Goal: Transaction & Acquisition: Obtain resource

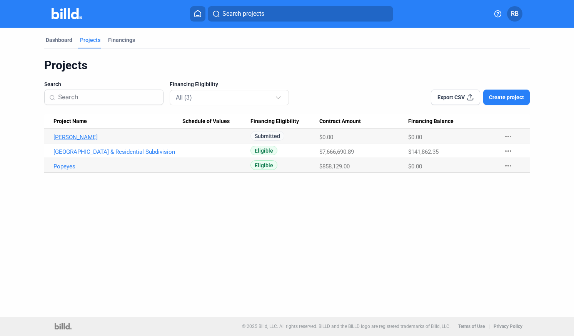
click at [72, 136] on link "[PERSON_NAME]" at bounding box center [118, 137] width 129 height 7
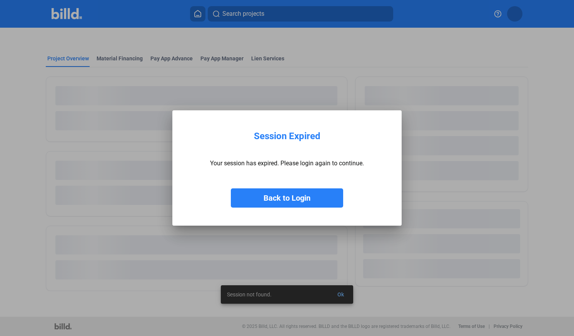
click at [298, 191] on button "Back to Login" at bounding box center [287, 198] width 112 height 19
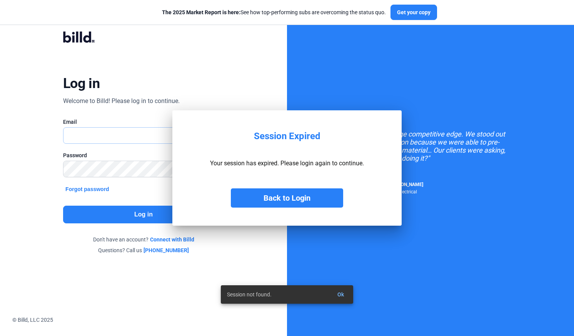
type input "[EMAIL_ADDRESS][DOMAIN_NAME]"
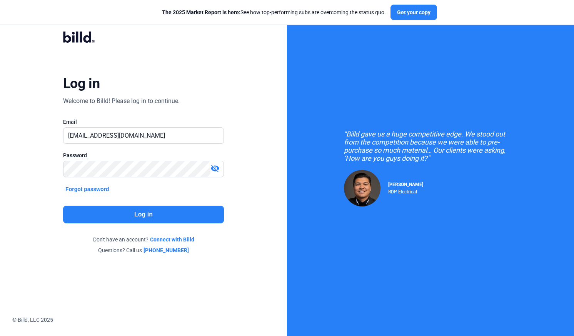
click at [129, 212] on button "Log in" at bounding box center [143, 215] width 161 height 18
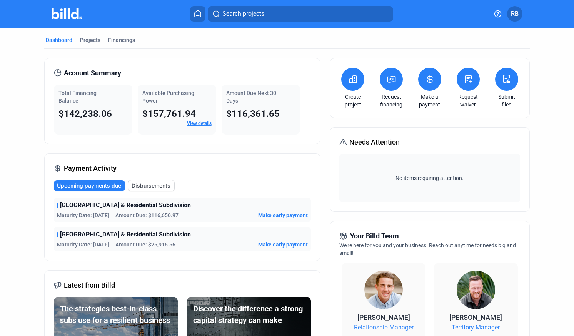
click at [395, 76] on button at bounding box center [391, 79] width 23 height 23
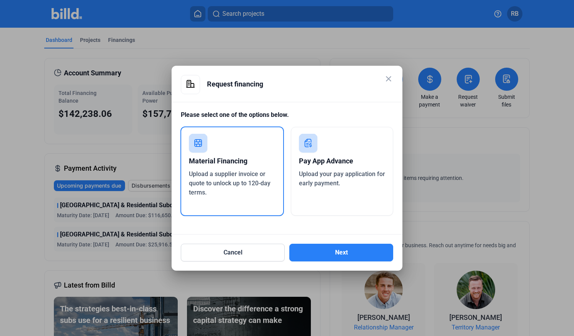
click at [231, 171] on span "Upload a supplier invoice or quote to unlock up to 120-day terms." at bounding box center [230, 184] width 82 height 26
click at [318, 254] on button "Next" at bounding box center [341, 253] width 104 height 18
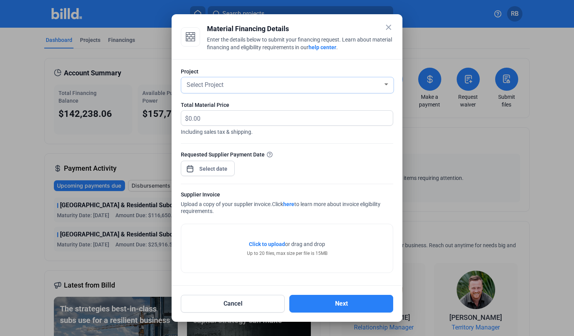
click at [271, 84] on div "Select Project" at bounding box center [284, 84] width 198 height 11
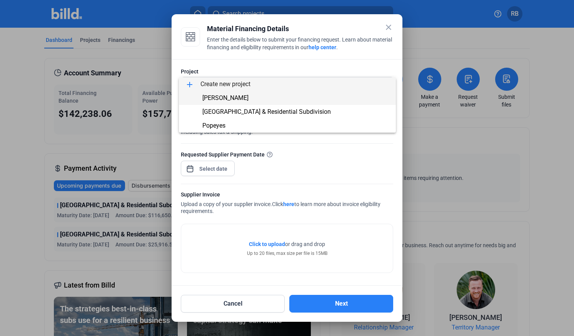
click at [235, 99] on span "[PERSON_NAME]" at bounding box center [225, 97] width 46 height 7
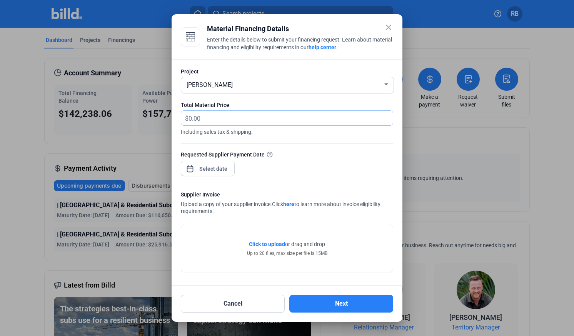
click at [205, 116] on input "text" at bounding box center [287, 118] width 196 height 15
type input "126,535"
click at [205, 171] on div "close Material Financing Details Enter the details below to submit your financi…" at bounding box center [287, 168] width 574 height 336
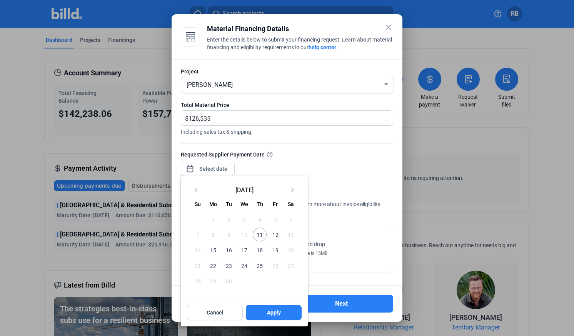
click at [214, 249] on span "15" at bounding box center [213, 250] width 14 height 14
click at [273, 311] on span "Apply" at bounding box center [274, 313] width 14 height 8
type input "[DATE]"
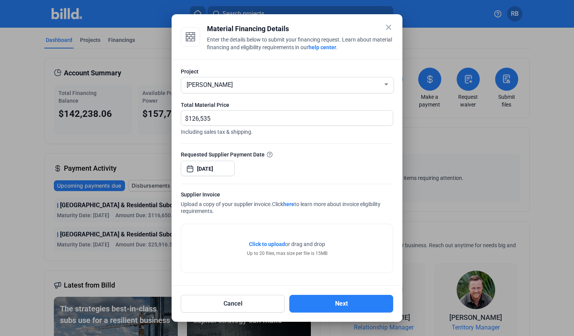
click at [266, 245] on span "Click to upload" at bounding box center [267, 244] width 36 height 6
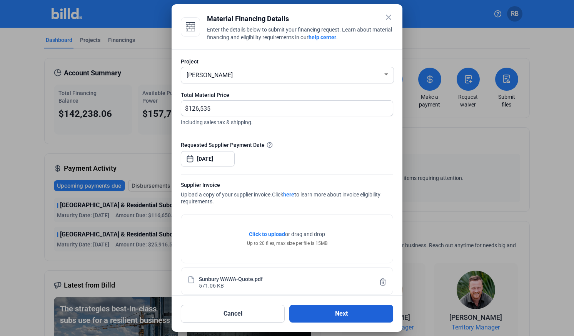
click at [335, 317] on button "Next" at bounding box center [341, 314] width 104 height 18
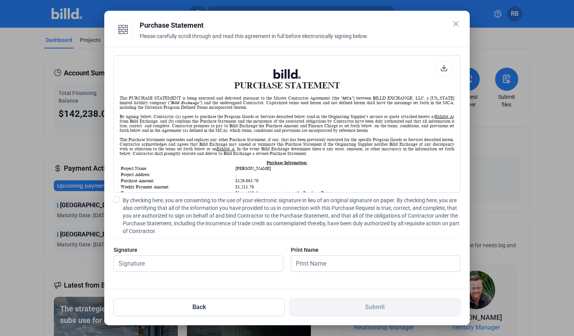
scroll to position [0, 0]
click at [154, 265] on input "text" at bounding box center [194, 264] width 161 height 16
type input "[PERSON_NAME]"
click at [116, 199] on span at bounding box center [117, 200] width 6 height 6
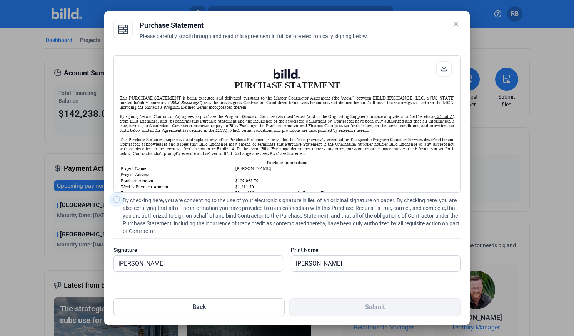
click at [0, 0] on input "By checking here, you are consenting to the use of your electronic signature in…" at bounding box center [0, 0] width 0 height 0
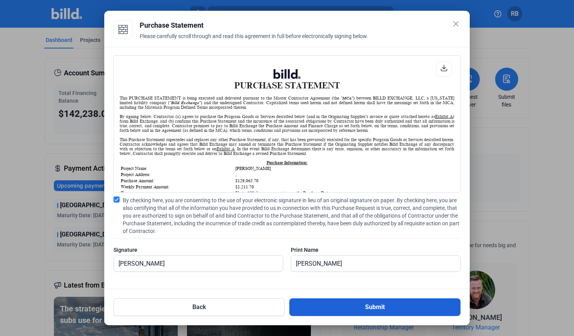
click at [352, 311] on button "Submit" at bounding box center [374, 308] width 171 height 18
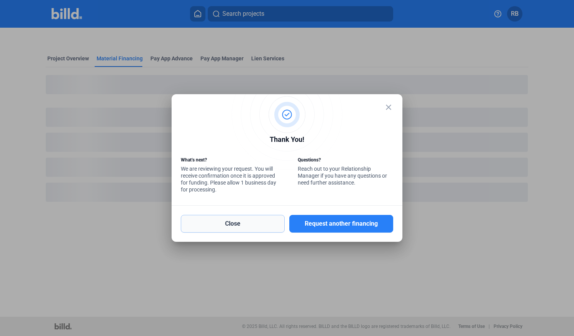
click at [273, 227] on button "Close" at bounding box center [233, 224] width 104 height 18
